Goal: Information Seeking & Learning: Check status

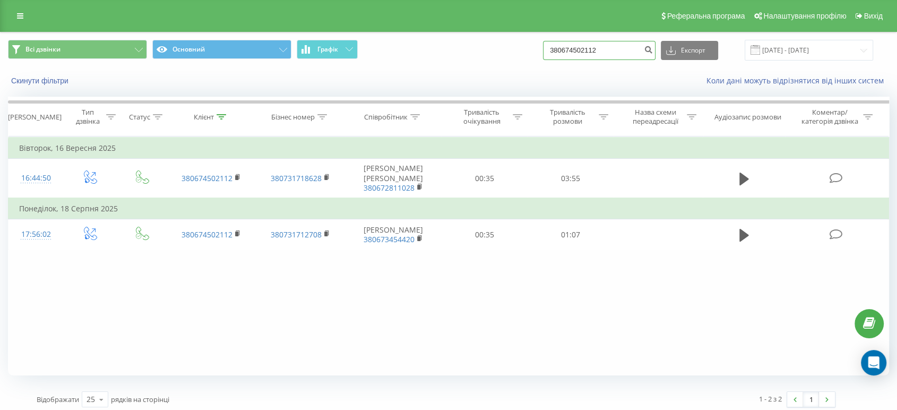
drag, startPoint x: 0, startPoint y: 0, endPoint x: 488, endPoint y: 46, distance: 490.2
click at [490, 44] on div "Всі дзвінки Основний Графік 380674502112 Експорт .csv .xls .xlsx 22.06.2025 - 2…" at bounding box center [448, 50] width 881 height 21
paste input "0975394396"
type input "0975394396"
click at [652, 47] on button "submit" at bounding box center [648, 50] width 14 height 19
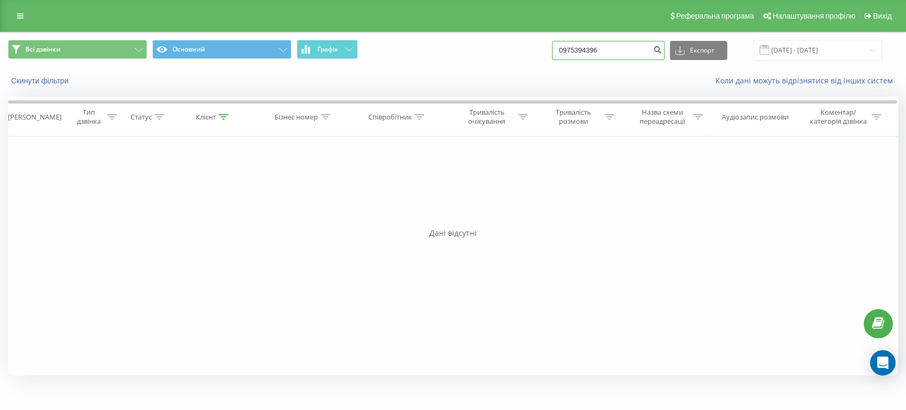
drag, startPoint x: 572, startPoint y: 46, endPoint x: 516, endPoint y: 46, distance: 55.7
click at [516, 46] on div "Всі дзвінки Основний Графік 0975394396 Експорт .csv .xls .xlsx 22.06.2025 - 22.…" at bounding box center [453, 50] width 890 height 21
paste input "3809821609"
type input "380982160996"
click at [662, 50] on icon "submit" at bounding box center [657, 48] width 9 height 6
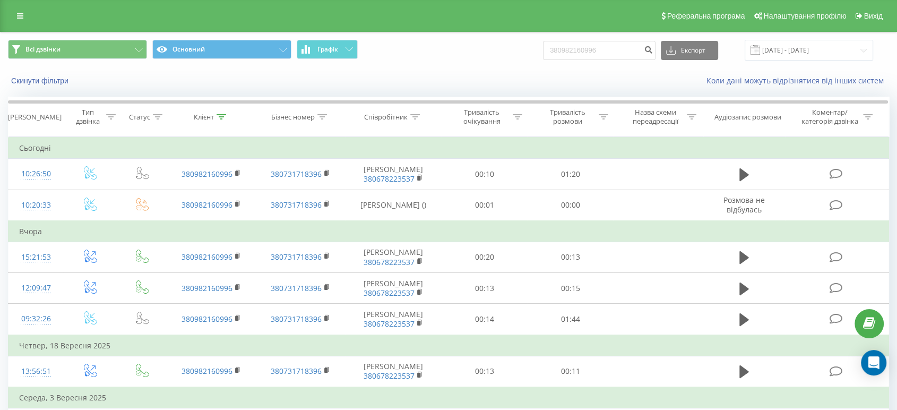
click at [79, 12] on div "Реферальна програма Налаштування профілю Вихід" at bounding box center [448, 16] width 897 height 32
drag, startPoint x: 597, startPoint y: 48, endPoint x: 503, endPoint y: 48, distance: 93.9
click at [504, 48] on div "Всі дзвінки Основний Графік 380982160996 Експорт .csv .xls .xlsx 22.06.2025 - 2…" at bounding box center [448, 50] width 881 height 21
paste input "9481745"
type input "380989481745"
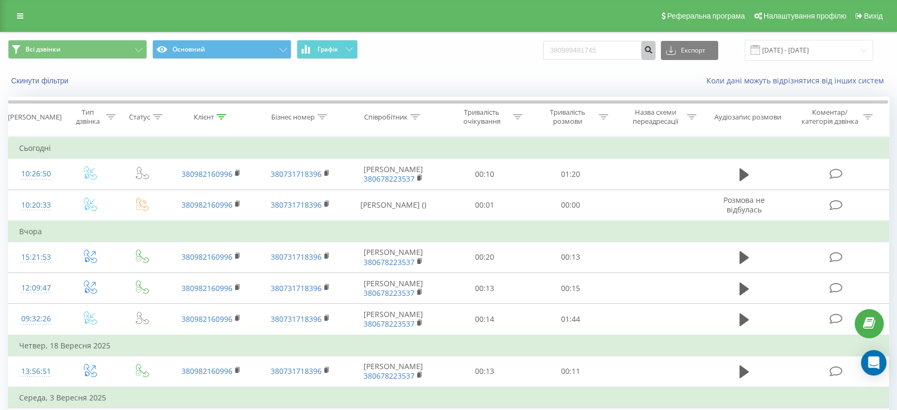
drag, startPoint x: 658, startPoint y: 45, endPoint x: 648, endPoint y: 57, distance: 15.8
click at [653, 45] on icon "submit" at bounding box center [648, 48] width 9 height 6
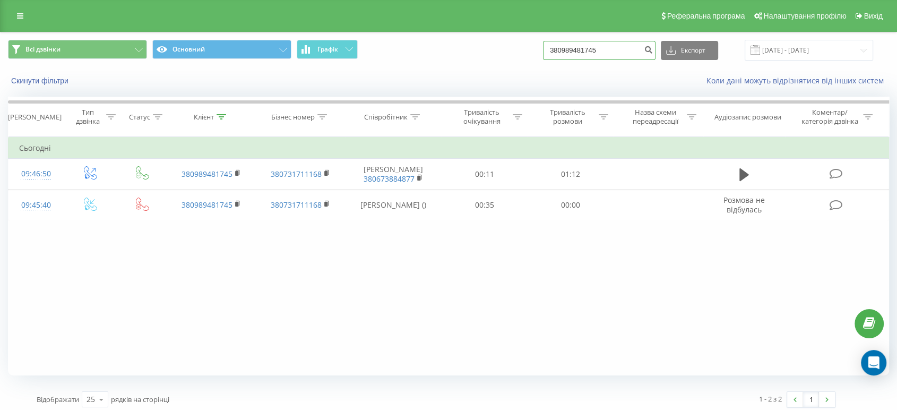
drag, startPoint x: 598, startPoint y: 46, endPoint x: 507, endPoint y: 46, distance: 90.7
click at [511, 46] on div "Всі дзвінки Основний Графік 380989481745 Експорт .csv .xls .xlsx 22.06.2025 - 2…" at bounding box center [448, 50] width 881 height 21
paste input "69913039"
type input "380969913039"
click at [653, 50] on icon "submit" at bounding box center [648, 48] width 9 height 6
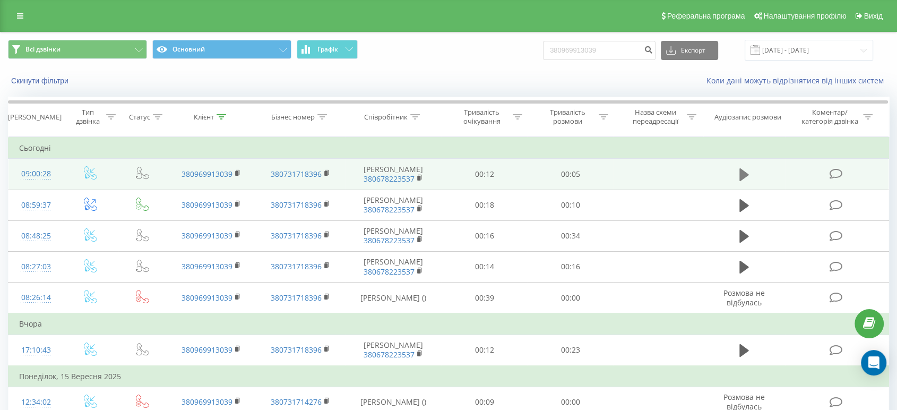
click at [745, 171] on icon at bounding box center [744, 174] width 10 height 15
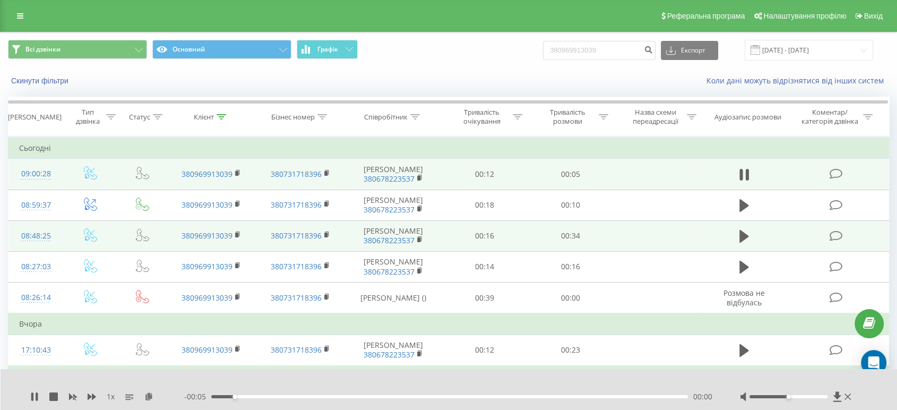
scroll to position [59, 0]
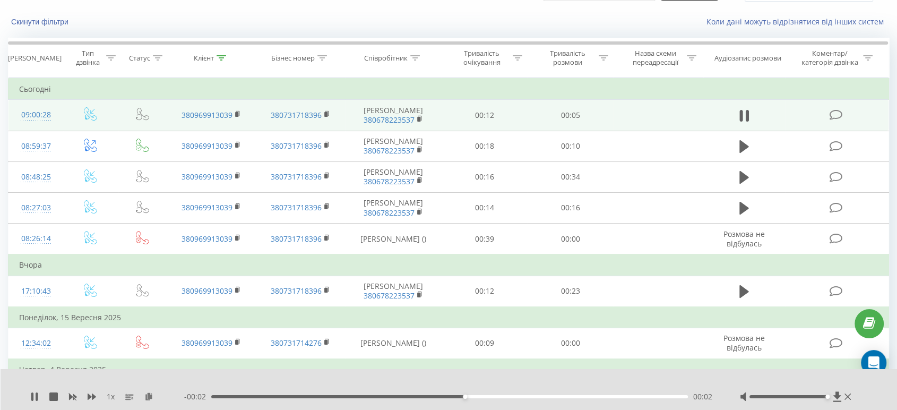
drag, startPoint x: 784, startPoint y: 397, endPoint x: 837, endPoint y: 389, distance: 54.1
click at [839, 391] on div at bounding box center [797, 396] width 114 height 11
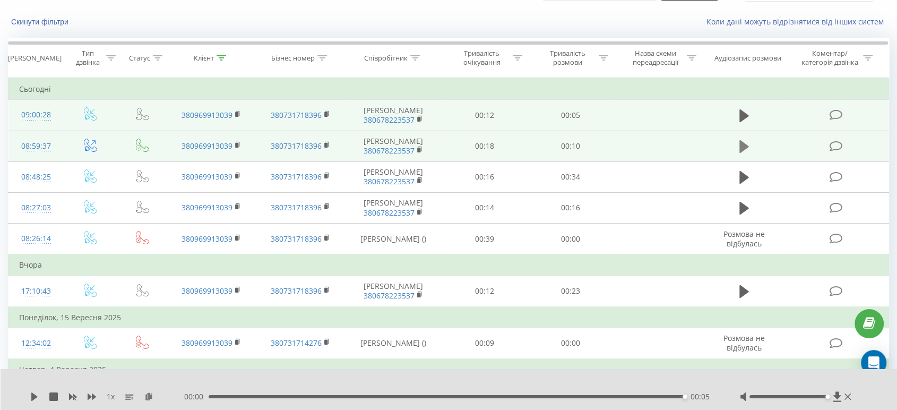
click at [740, 144] on icon at bounding box center [744, 146] width 10 height 13
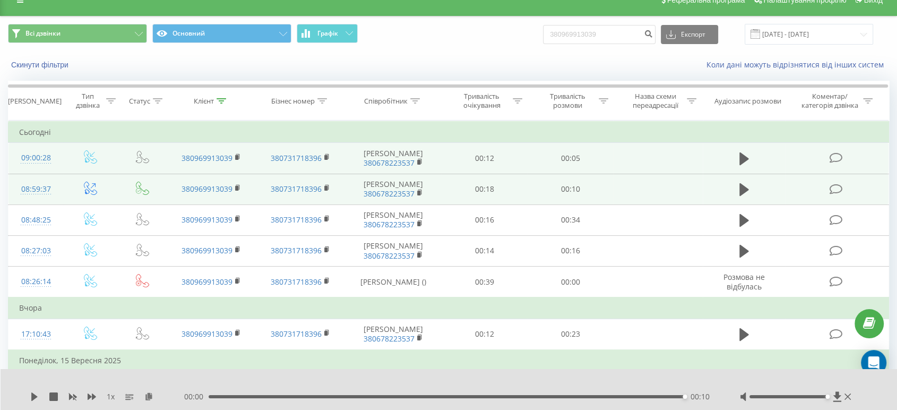
scroll to position [0, 0]
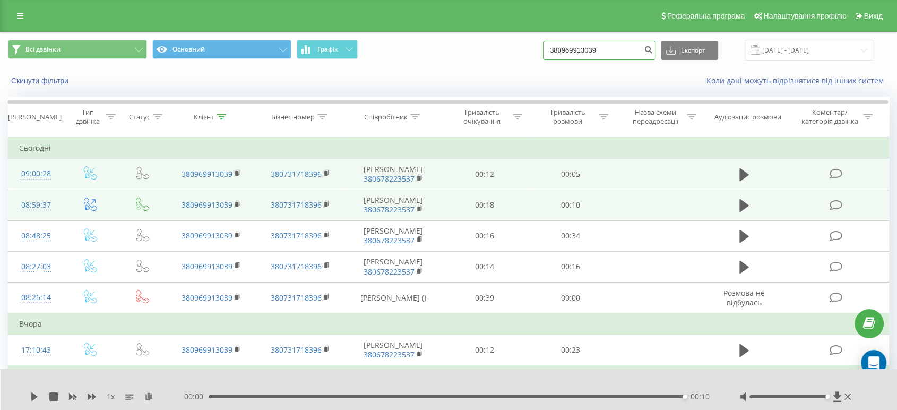
drag, startPoint x: 586, startPoint y: 50, endPoint x: 477, endPoint y: 58, distance: 109.0
click at [474, 58] on div "Всі дзвінки Основний Графік 380969913039 Експорт .csv .xls .xlsx 22.06.2025 - 2…" at bounding box center [448, 50] width 881 height 21
paste input "66105667"
type input "380661056679"
click at [653, 46] on icon "submit" at bounding box center [648, 48] width 9 height 6
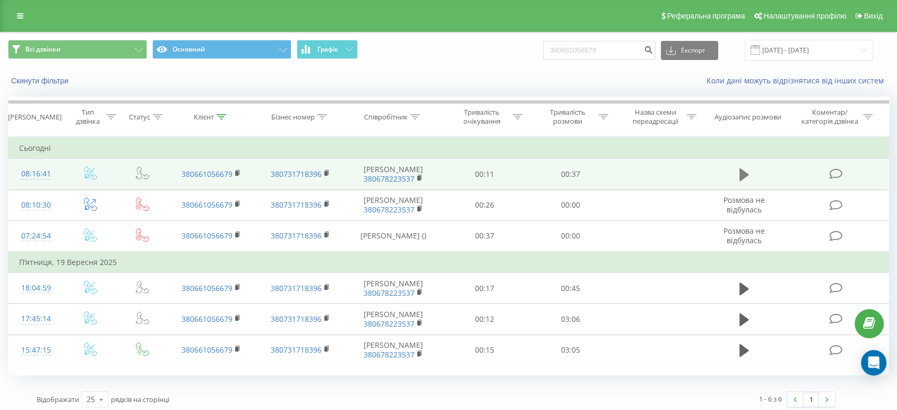
click at [741, 171] on icon at bounding box center [744, 174] width 10 height 13
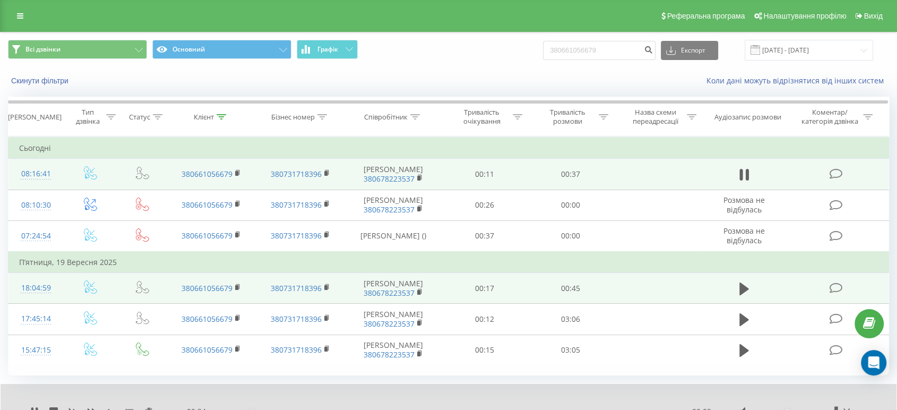
scroll to position [46, 0]
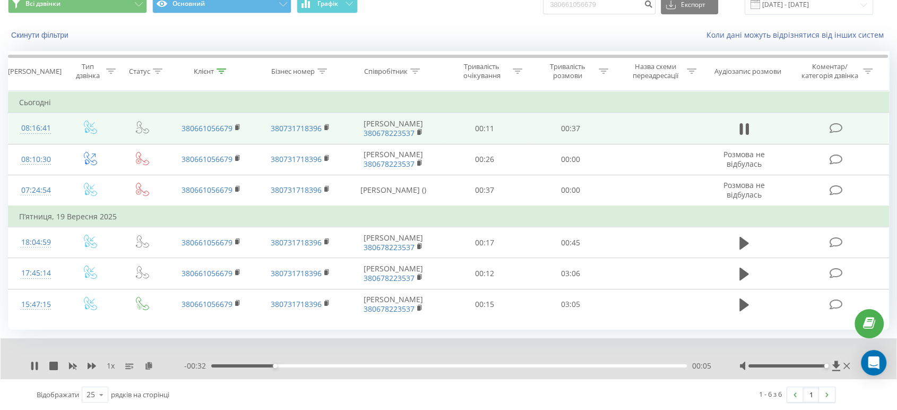
drag, startPoint x: 787, startPoint y: 364, endPoint x: 828, endPoint y: 361, distance: 40.4
click at [828, 361] on div at bounding box center [795, 365] width 113 height 11
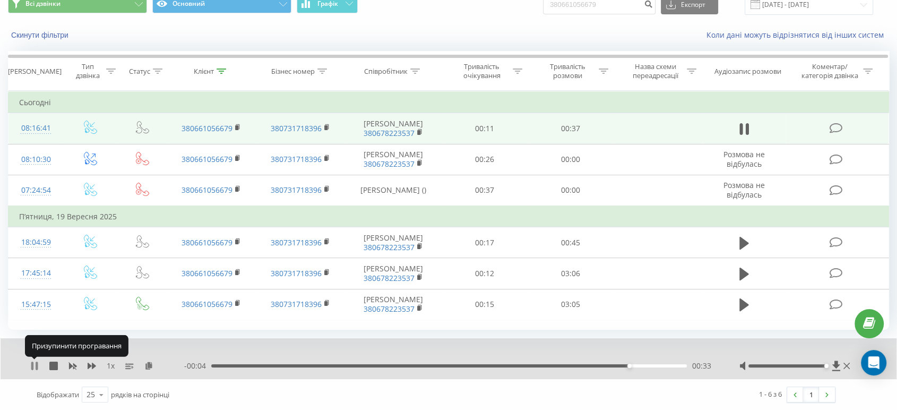
click at [33, 368] on icon at bounding box center [32, 365] width 2 height 8
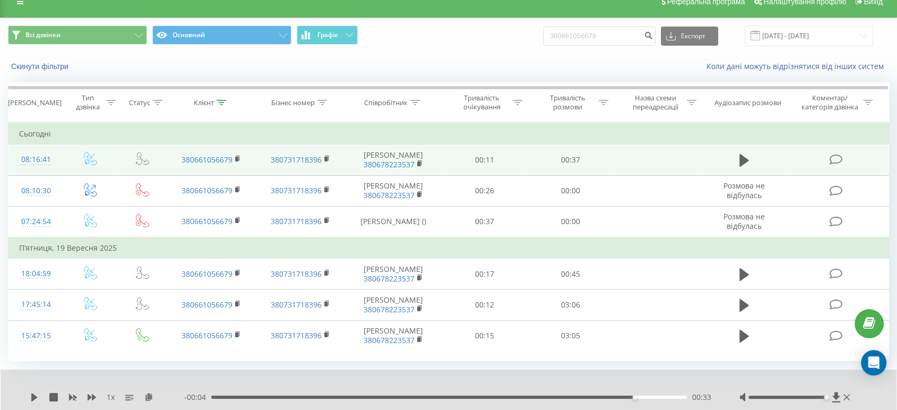
scroll to position [0, 0]
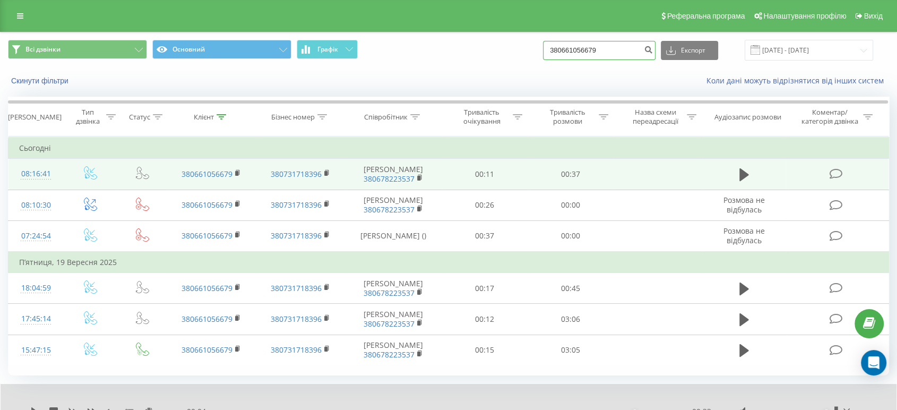
drag, startPoint x: 586, startPoint y: 50, endPoint x: 504, endPoint y: 60, distance: 82.4
click at [504, 60] on div "Всі дзвінки Основний Графік 380661056679 Експорт .csv .xls .xlsx 22.06.2025 - 2…" at bounding box center [448, 50] width 895 height 36
paste input "968026295"
type input "380968026295"
click at [653, 49] on icon "submit" at bounding box center [648, 48] width 9 height 6
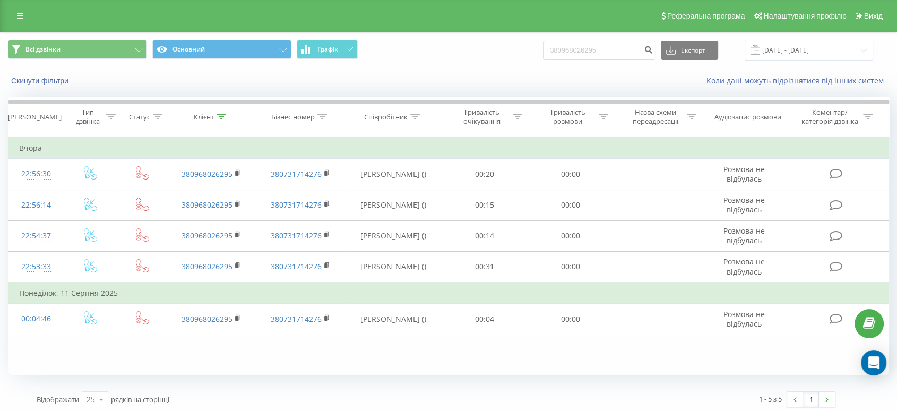
click at [34, 350] on div "Фільтрувати за умовою Дорівнює Введіть значення Скасувати OK Фільтрувати за умо…" at bounding box center [448, 255] width 881 height 239
drag, startPoint x: 612, startPoint y: 50, endPoint x: 508, endPoint y: 41, distance: 104.9
click at [509, 41] on div "Всі дзвінки Основний Графік 380968026295 Експорт .csv .xls .xlsx [DATE] - [DATE]" at bounding box center [448, 50] width 881 height 21
paste input "096273816"
type input "0962738165"
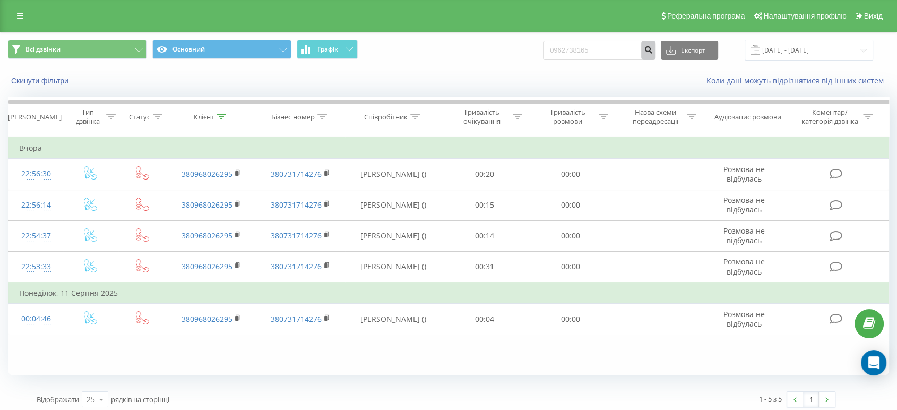
click at [653, 50] on icon "submit" at bounding box center [648, 48] width 9 height 6
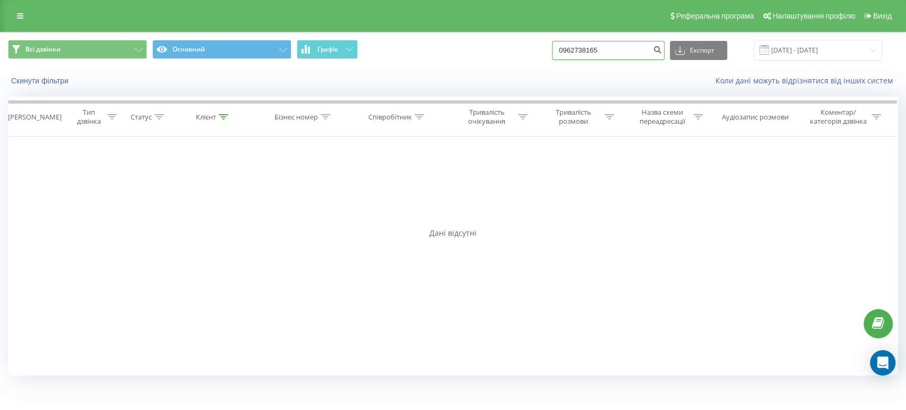
drag, startPoint x: 563, startPoint y: 48, endPoint x: 479, endPoint y: 66, distance: 86.1
click at [479, 66] on div "Всі дзвінки Основний Графік 0962738165 Експорт .csv .xls .xlsx [DATE] - [DATE]" at bounding box center [453, 50] width 905 height 36
paste input "71770803"
type input "0971770803"
click at [662, 49] on icon "submit" at bounding box center [657, 48] width 9 height 6
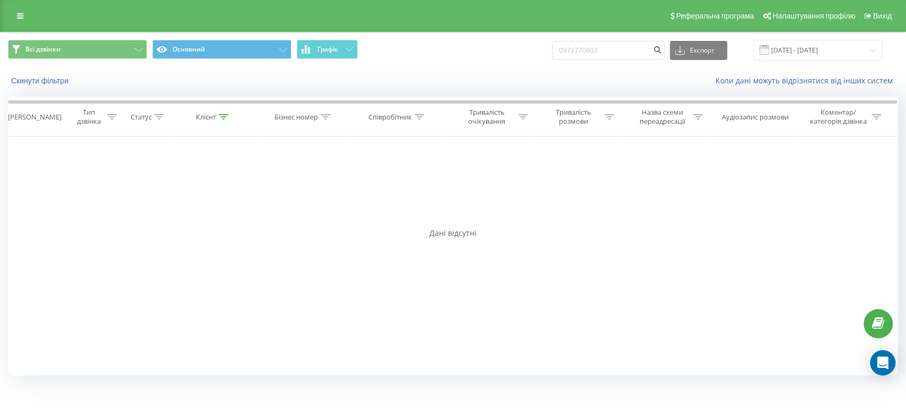
drag, startPoint x: 356, startPoint y: 317, endPoint x: 351, endPoint y: 314, distance: 6.5
click at [351, 314] on div "Фільтрувати за умовою Дорівнює Введіть значення Скасувати OK Фільтрувати за умо…" at bounding box center [453, 255] width 890 height 239
